Goal: Entertainment & Leisure: Browse casually

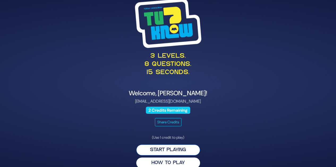
click at [160, 151] on button "Start Playing" at bounding box center [168, 150] width 64 height 11
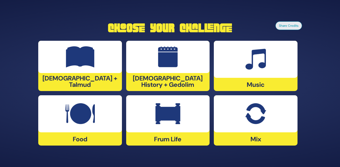
click at [239, 72] on div at bounding box center [256, 59] width 84 height 37
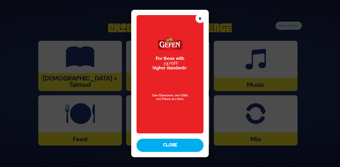
click at [197, 19] on button "×" at bounding box center [199, 18] width 9 height 9
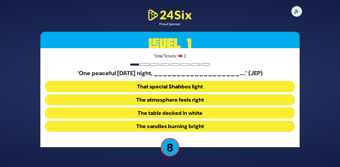
click at [153, 112] on button "The table decked in white" at bounding box center [170, 113] width 250 height 11
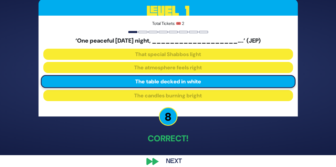
scroll to position [19, 0]
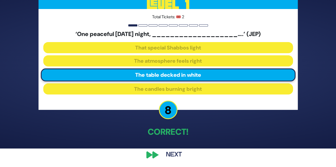
click at [163, 155] on button "Next" at bounding box center [173, 155] width 31 height 12
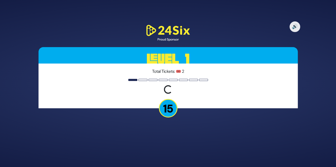
scroll to position [0, 0]
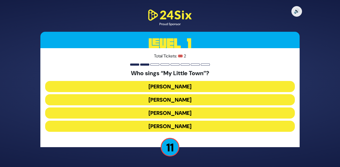
click at [169, 111] on button "[PERSON_NAME]" at bounding box center [170, 113] width 250 height 11
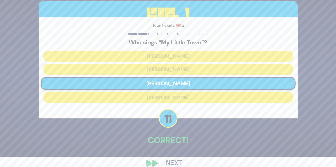
scroll to position [19, 0]
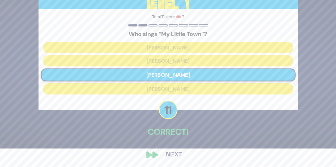
click at [169, 153] on button "Next" at bounding box center [173, 155] width 31 height 12
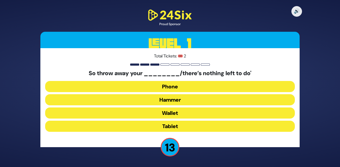
click at [160, 99] on button "Hammer" at bounding box center [170, 99] width 250 height 11
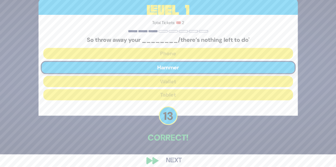
scroll to position [19, 0]
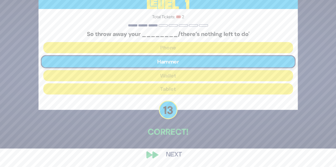
click at [165, 155] on button "Next" at bounding box center [173, 155] width 31 height 12
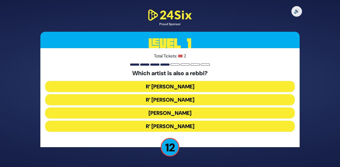
click at [158, 128] on button "R’ [PERSON_NAME]" at bounding box center [170, 126] width 250 height 11
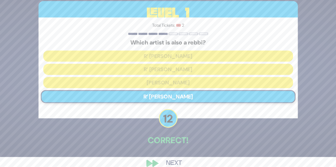
scroll to position [19, 0]
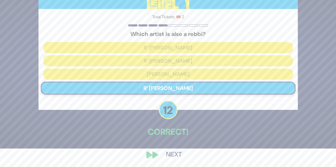
click at [165, 154] on button "Next" at bounding box center [173, 155] width 31 height 12
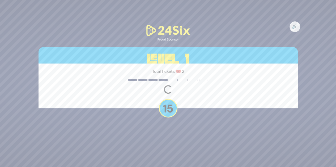
scroll to position [0, 0]
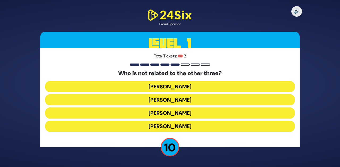
click at [163, 126] on button "[PERSON_NAME]" at bounding box center [170, 126] width 250 height 11
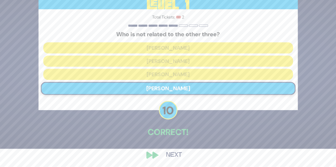
scroll to position [19, 0]
click at [169, 154] on button "Next" at bounding box center [173, 155] width 31 height 12
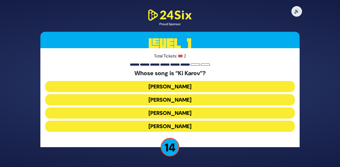
click at [166, 102] on button "[PERSON_NAME]" at bounding box center [170, 99] width 250 height 11
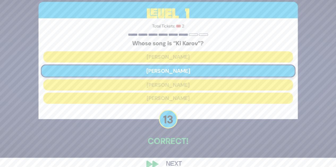
scroll to position [19, 0]
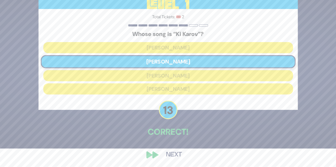
click at [171, 155] on button "Next" at bounding box center [173, 155] width 31 height 12
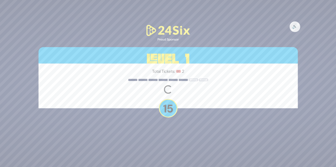
scroll to position [0, 0]
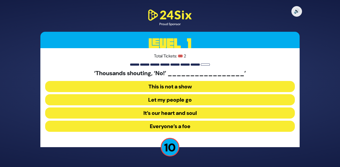
click at [155, 98] on button "Let my people go" at bounding box center [170, 99] width 250 height 11
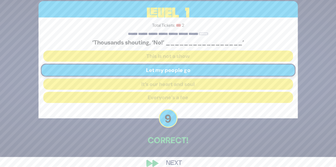
scroll to position [19, 0]
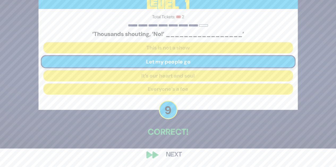
click at [167, 160] on button "Next" at bounding box center [173, 155] width 31 height 12
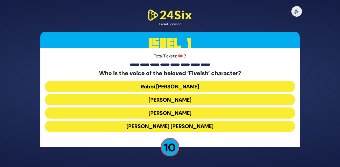
click at [159, 114] on button "[PERSON_NAME]" at bounding box center [170, 113] width 250 height 11
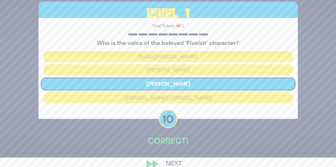
scroll to position [19, 0]
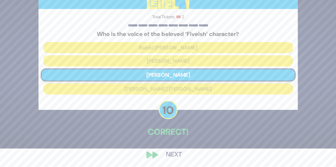
click at [168, 154] on button "Next" at bounding box center [173, 155] width 31 height 12
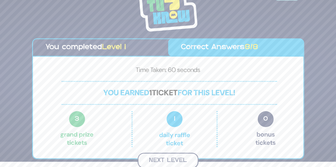
scroll to position [5, 0]
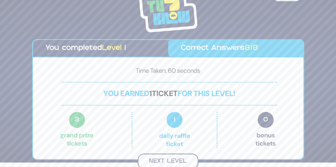
click at [166, 158] on button "Next Level" at bounding box center [167, 162] width 61 height 16
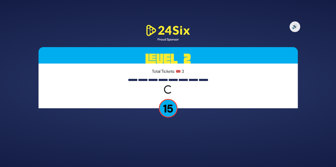
scroll to position [0, 0]
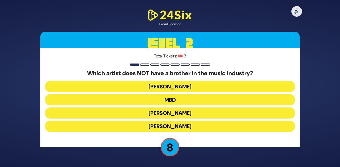
click at [168, 101] on button "MBD" at bounding box center [170, 99] width 250 height 11
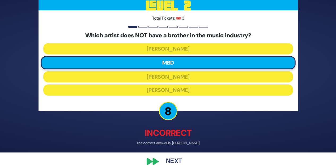
scroll to position [21, 0]
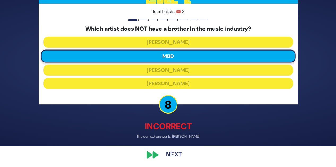
click at [170, 157] on button "Next" at bounding box center [173, 155] width 31 height 12
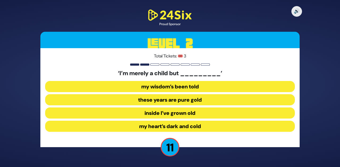
click at [183, 112] on button "inside I’ve grown old" at bounding box center [170, 113] width 250 height 11
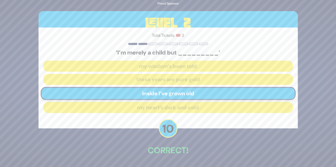
scroll to position [19, 0]
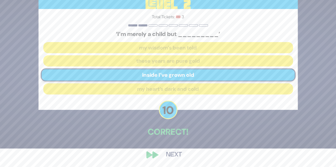
click at [170, 156] on button "Next" at bounding box center [173, 155] width 31 height 12
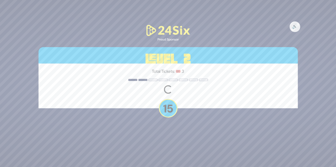
scroll to position [0, 0]
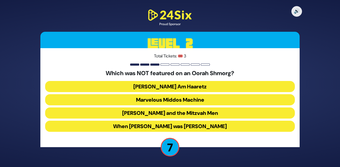
click at [166, 126] on button "When [PERSON_NAME] was [PERSON_NAME]" at bounding box center [170, 126] width 250 height 11
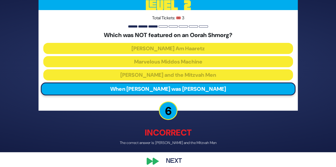
scroll to position [21, 0]
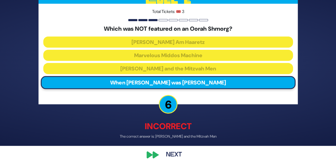
click at [166, 153] on button "Next" at bounding box center [173, 155] width 31 height 12
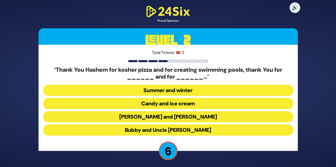
click at [153, 106] on button "Candy and ice cream" at bounding box center [168, 103] width 250 height 11
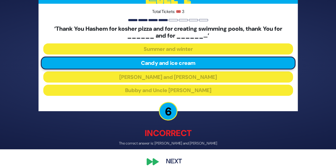
scroll to position [25, 0]
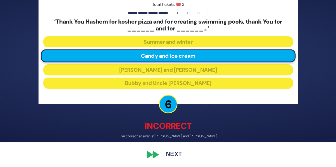
click at [174, 156] on button "Next" at bounding box center [173, 155] width 31 height 12
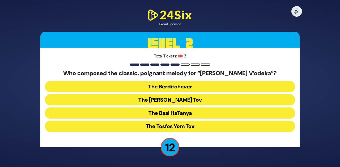
click at [158, 117] on button "The Baal HaTanya" at bounding box center [170, 113] width 250 height 11
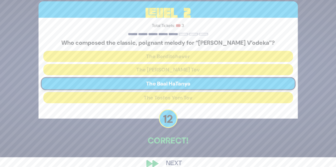
scroll to position [19, 0]
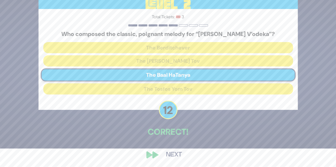
click at [163, 155] on button "Next" at bounding box center [173, 155] width 31 height 12
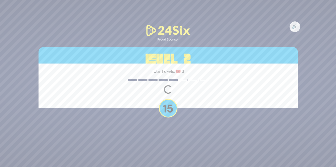
scroll to position [0, 0]
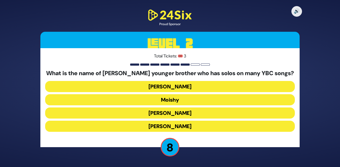
click at [160, 125] on button "[PERSON_NAME]" at bounding box center [170, 126] width 250 height 11
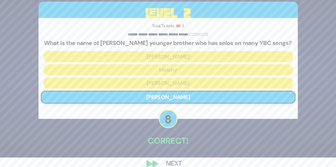
scroll to position [19, 0]
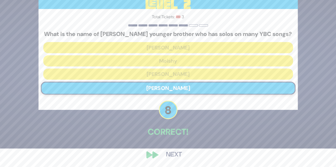
click at [174, 156] on button "Next" at bounding box center [173, 155] width 31 height 12
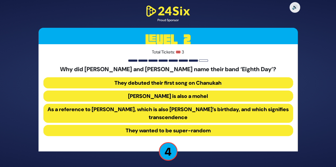
click at [138, 109] on button "As a reference to [PERSON_NAME], which is also [PERSON_NAME]’s birthday, and wh…" at bounding box center [168, 113] width 250 height 19
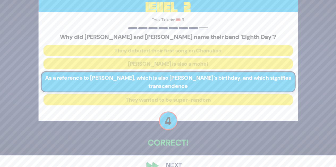
scroll to position [23, 0]
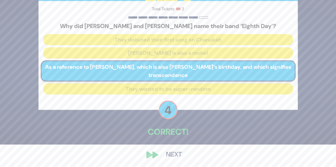
click at [162, 153] on button "Next" at bounding box center [173, 155] width 31 height 12
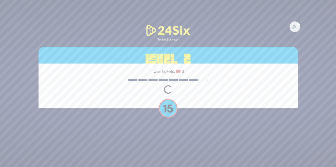
scroll to position [0, 0]
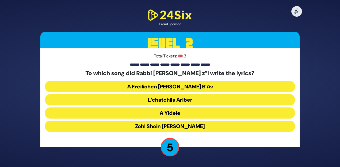
click at [156, 87] on button "A Freilichen [PERSON_NAME] B’Av" at bounding box center [170, 86] width 250 height 11
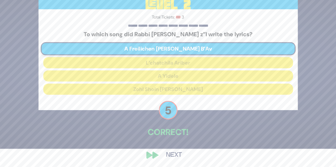
scroll to position [19, 0]
click at [167, 153] on button "Next" at bounding box center [173, 155] width 31 height 12
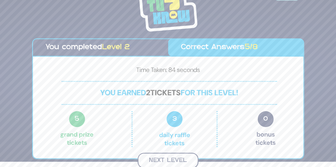
scroll to position [5, 0]
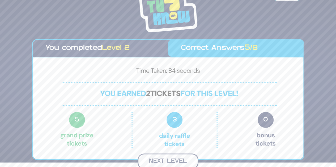
click at [169, 157] on button "Next Level" at bounding box center [167, 162] width 61 height 16
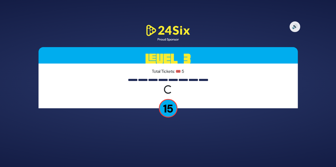
scroll to position [0, 0]
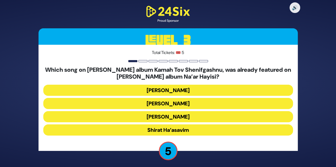
click at [164, 130] on button "Shirat Ha’asavim" at bounding box center [168, 130] width 250 height 11
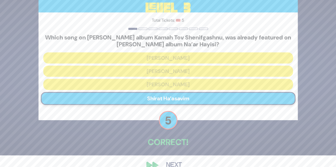
scroll to position [22, 0]
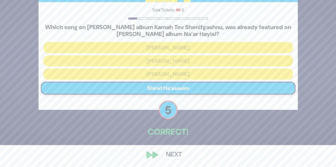
click at [168, 157] on button "Next" at bounding box center [173, 155] width 31 height 12
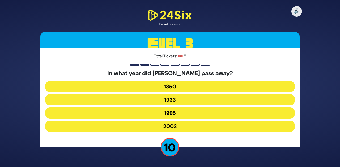
click at [151, 101] on button "1933" at bounding box center [170, 99] width 250 height 11
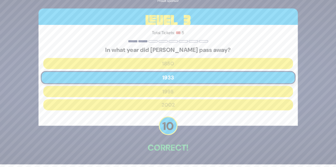
scroll to position [19, 0]
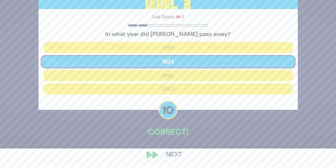
click at [167, 153] on button "Next" at bounding box center [173, 155] width 31 height 12
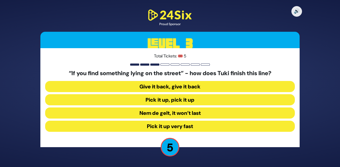
click at [156, 123] on button "Pick it up very fast" at bounding box center [170, 126] width 250 height 11
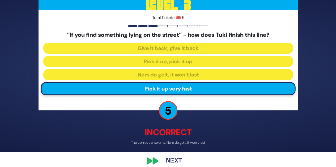
scroll to position [21, 0]
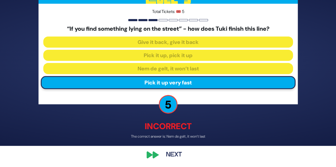
click at [166, 151] on button "Next" at bounding box center [173, 155] width 31 height 12
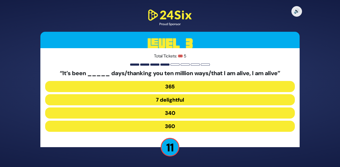
click at [141, 114] on button "340" at bounding box center [170, 113] width 250 height 11
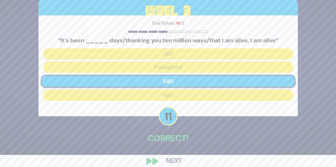
scroll to position [19, 0]
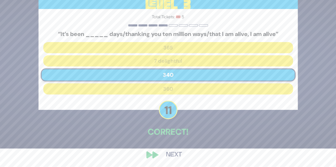
click at [168, 161] on button "Next" at bounding box center [173, 155] width 31 height 12
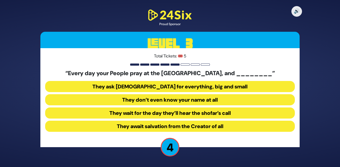
click at [137, 114] on button "They wait for the day they’ll hear the shofar’s call" at bounding box center [170, 113] width 250 height 11
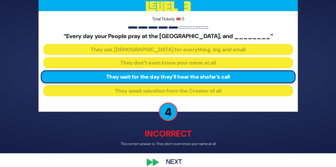
scroll to position [21, 0]
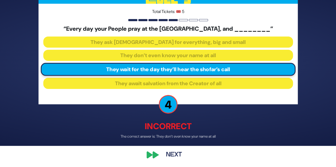
click at [170, 158] on button "Next" at bounding box center [173, 155] width 31 height 12
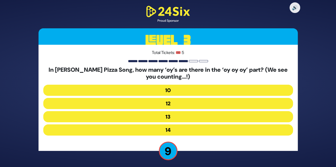
click at [156, 103] on button "12" at bounding box center [168, 103] width 250 height 11
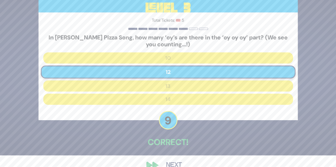
scroll to position [22, 0]
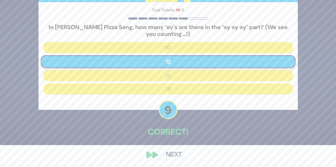
click at [166, 151] on button "Next" at bounding box center [173, 155] width 31 height 12
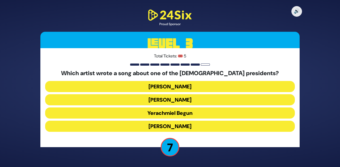
click at [147, 100] on button "[PERSON_NAME]" at bounding box center [170, 99] width 250 height 11
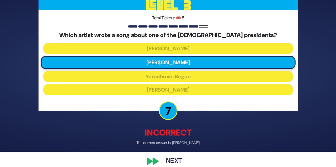
scroll to position [21, 0]
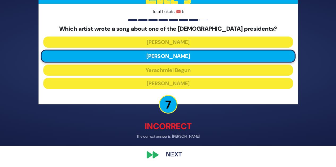
click at [171, 154] on button "Next" at bounding box center [173, 155] width 31 height 12
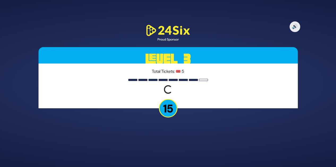
scroll to position [0, 0]
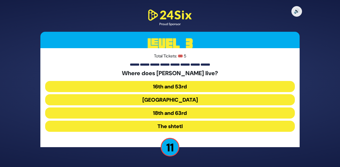
click at [156, 87] on button "16th and 53rd" at bounding box center [170, 86] width 250 height 11
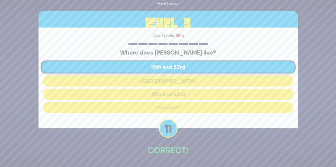
scroll to position [19, 0]
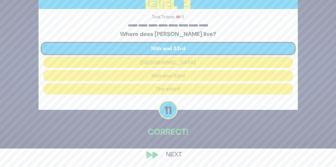
click at [165, 154] on button "Next" at bounding box center [173, 155] width 31 height 12
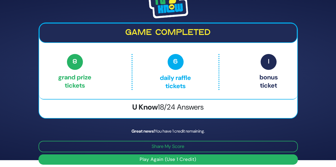
scroll to position [11, 0]
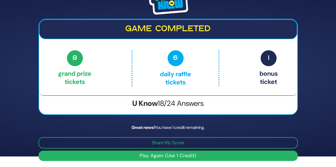
click at [181, 155] on button "Play Again (Use 1 Credit)" at bounding box center [167, 156] width 259 height 10
click at [153, 154] on button "Play Again (Use 1 Credit)" at bounding box center [167, 156] width 259 height 10
click at [162, 154] on button "Play Again (Use 1 Credit)" at bounding box center [167, 156] width 259 height 10
click at [160, 155] on button "Play Again (Use 1 Credit)" at bounding box center [167, 156] width 259 height 10
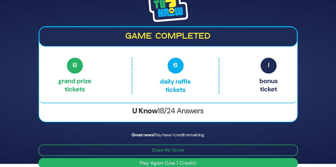
scroll to position [0, 0]
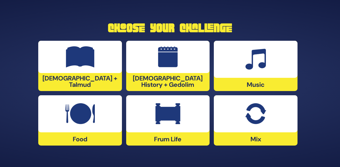
click at [247, 114] on img at bounding box center [255, 114] width 21 height 21
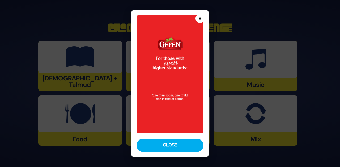
click at [197, 18] on button "×" at bounding box center [199, 18] width 9 height 9
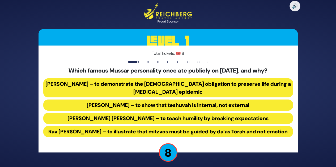
click at [134, 83] on button "Rav Yisroel Salanter – to demonstrate the halachic obligation to preserve life …" at bounding box center [168, 88] width 250 height 19
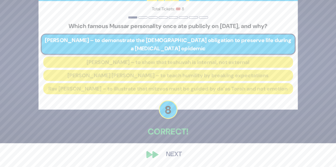
scroll to position [28, 0]
click at [168, 158] on button "Next" at bounding box center [173, 155] width 31 height 12
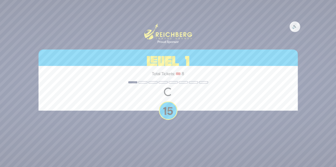
scroll to position [0, 0]
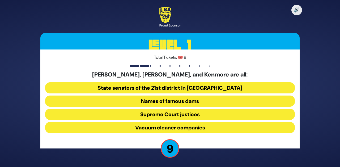
click at [147, 118] on button "Supreme Court justices" at bounding box center [170, 114] width 250 height 11
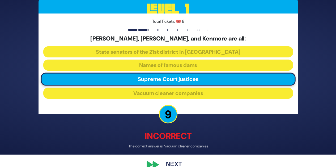
scroll to position [23, 0]
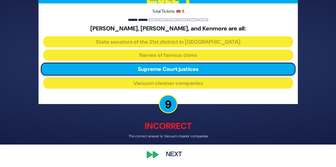
click at [175, 153] on button "Next" at bounding box center [173, 155] width 31 height 12
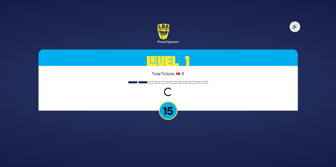
scroll to position [0, 0]
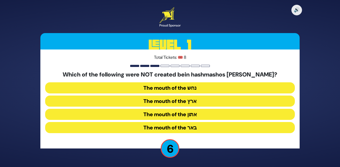
click at [168, 105] on button "The mouth of the ארץ" at bounding box center [170, 101] width 250 height 11
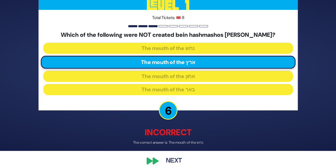
scroll to position [23, 0]
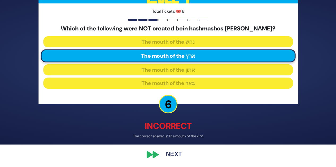
click at [166, 155] on button "Next" at bounding box center [173, 155] width 31 height 12
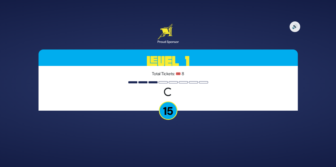
scroll to position [0, 0]
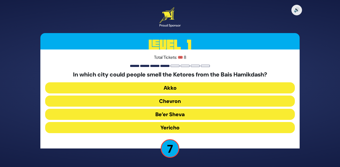
click at [162, 100] on button "Chevron" at bounding box center [170, 101] width 250 height 11
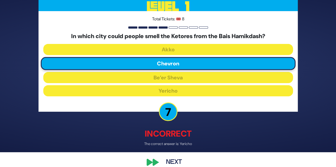
scroll to position [23, 0]
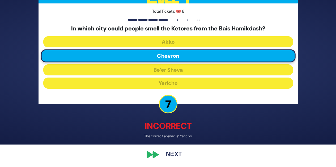
click at [172, 156] on button "Next" at bounding box center [173, 155] width 31 height 12
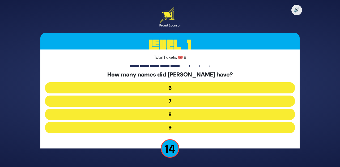
click at [161, 104] on button "7" at bounding box center [170, 101] width 250 height 11
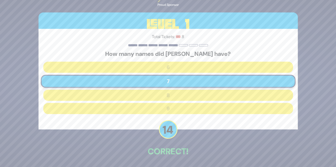
scroll to position [20, 0]
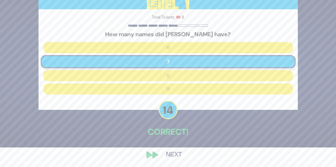
click at [158, 152] on div "🔊 Proud Sponsor Level 1 Total Tickets: 🎟️ 8 How many names did Yisro have? 6 7 …" at bounding box center [168, 63] width 272 height 207
click at [171, 163] on div "🔊 Proud Sponsor Level 1 Total Tickets: 🎟️ 8 How many names did Yisro have? 6 7 …" at bounding box center [168, 63] width 272 height 207
click at [164, 154] on button "Next" at bounding box center [173, 155] width 31 height 12
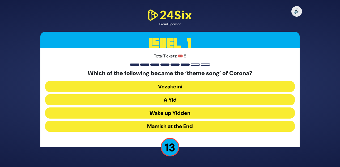
click at [167, 101] on button "A Yid" at bounding box center [170, 99] width 250 height 11
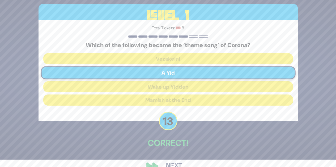
scroll to position [19, 0]
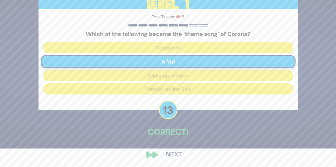
click at [167, 153] on button "Next" at bounding box center [173, 155] width 31 height 12
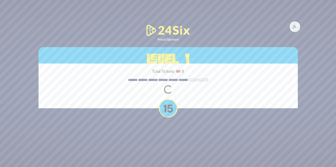
scroll to position [0, 0]
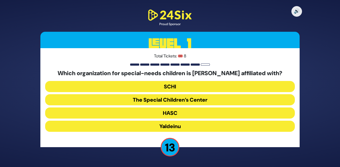
click at [162, 103] on button "The Special Children’s Center" at bounding box center [170, 99] width 250 height 11
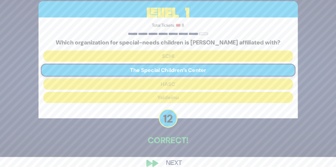
scroll to position [19, 0]
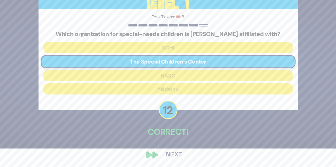
click at [165, 153] on button "Next" at bounding box center [173, 155] width 31 height 12
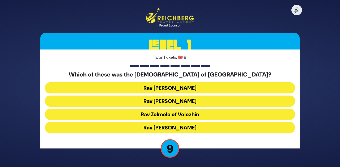
click at [151, 88] on button "Rav Zev Berlin" at bounding box center [170, 88] width 250 height 11
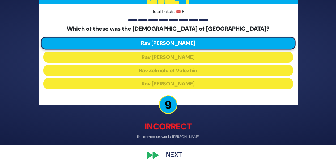
scroll to position [22, 0]
click at [167, 154] on button "Next" at bounding box center [173, 155] width 31 height 12
